Goal: Navigation & Orientation: Find specific page/section

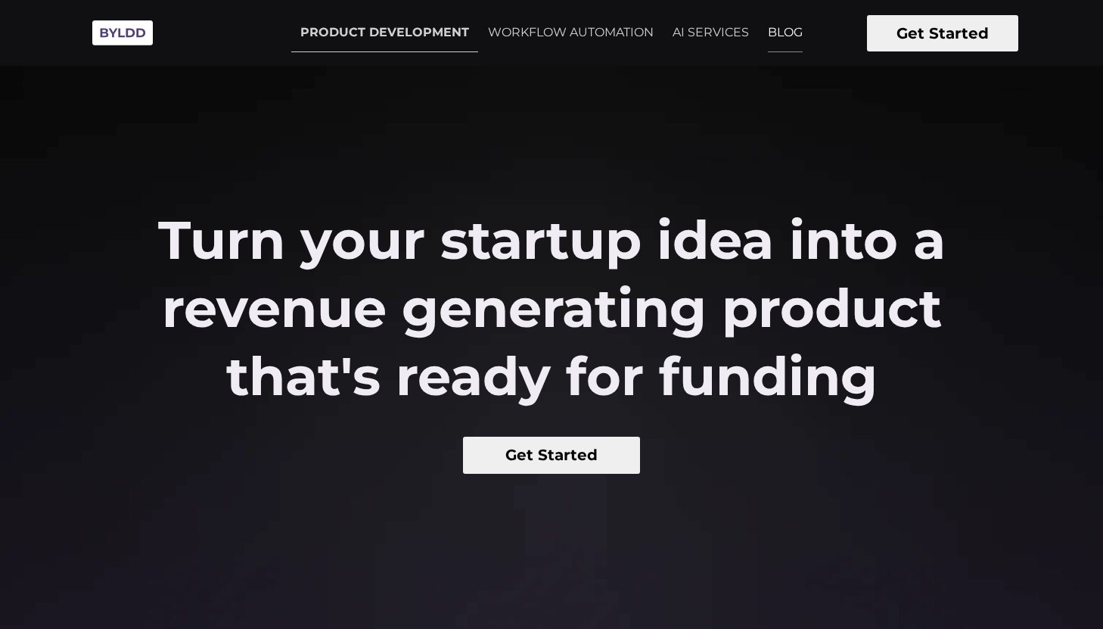
click at [779, 28] on link "BLOG" at bounding box center [785, 33] width 53 height 38
click at [727, 26] on link "AI SERVICES" at bounding box center [711, 33] width 95 height 38
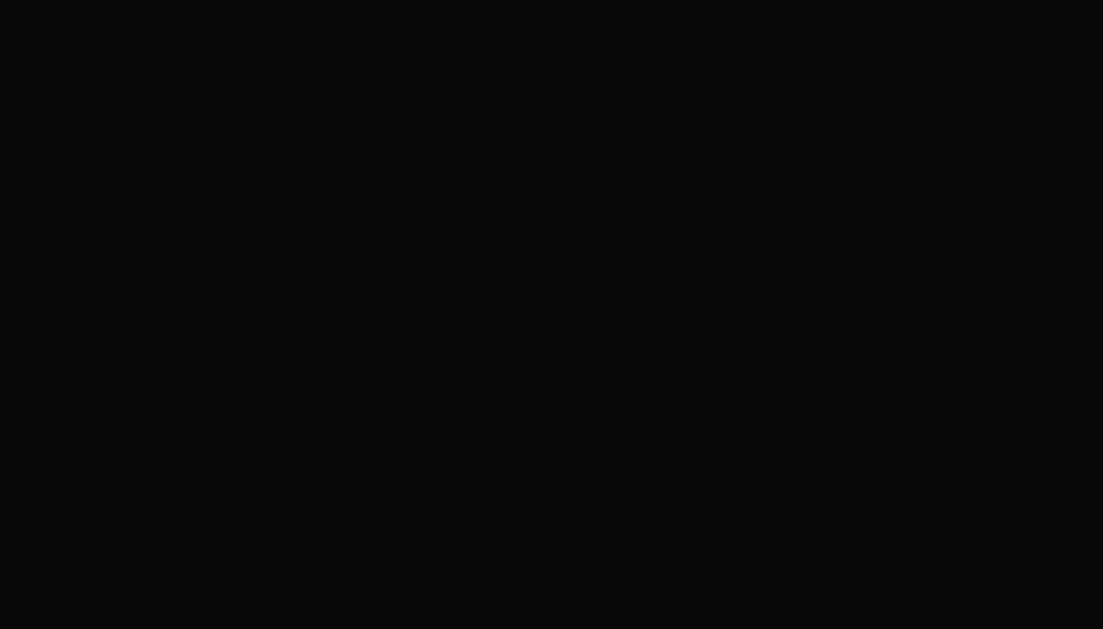
scroll to position [8126, 0]
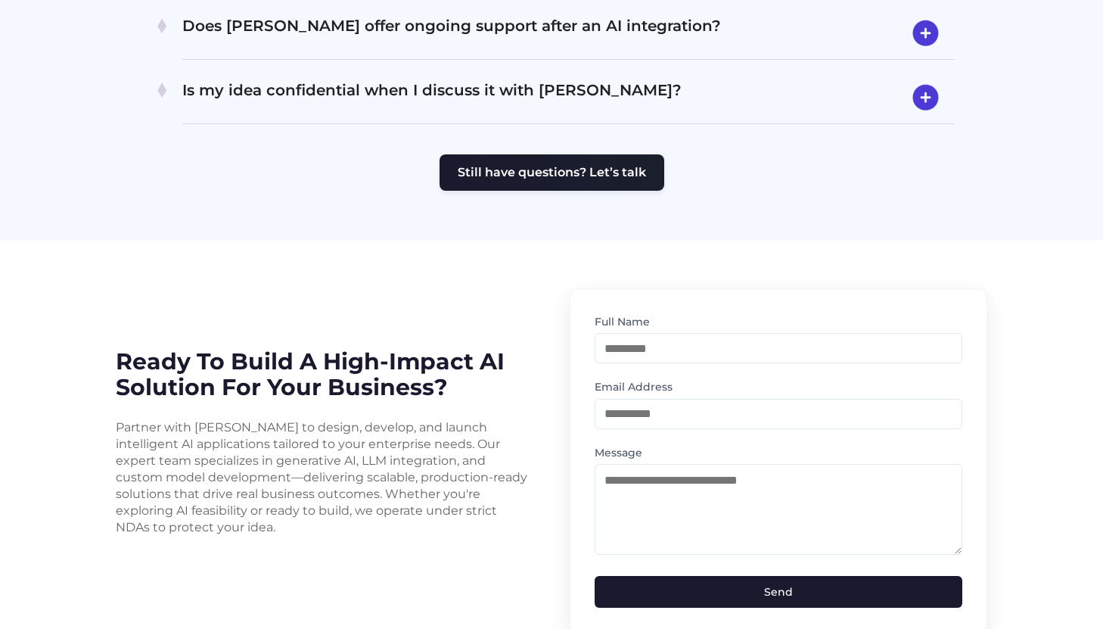
scroll to position [3099, 0]
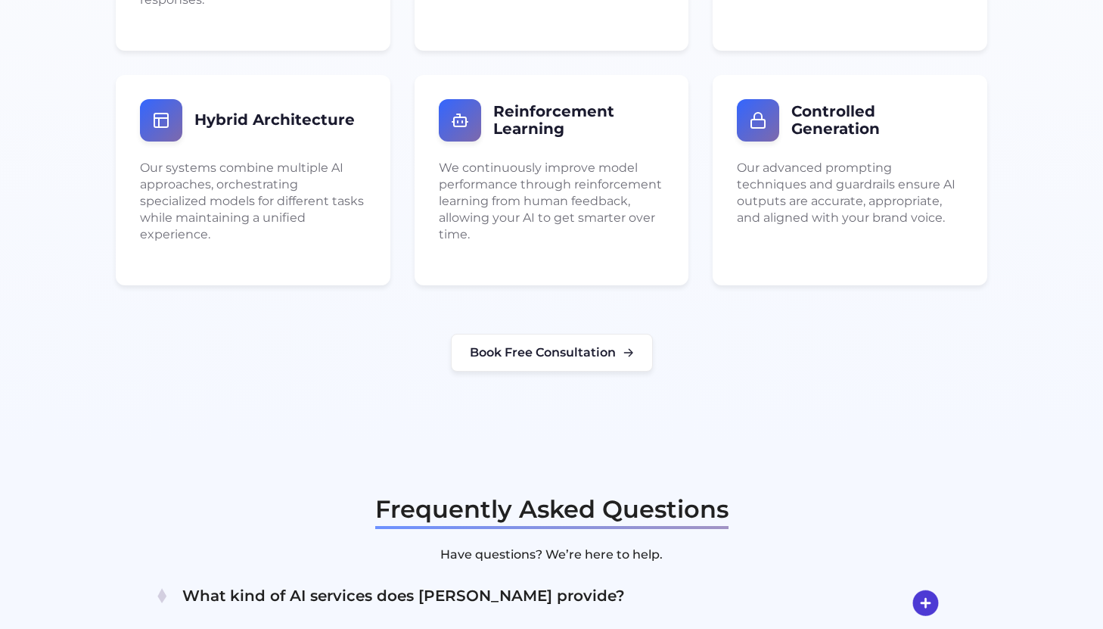
scroll to position [2344, 0]
